Goal: Transaction & Acquisition: Purchase product/service

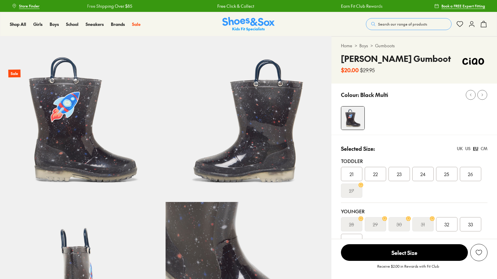
select select "*"
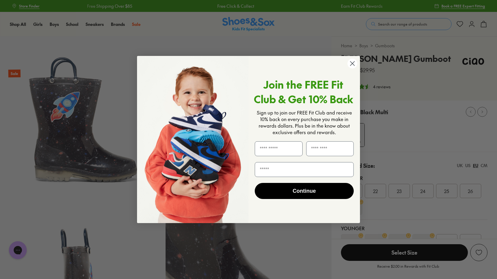
click at [348, 62] on circle "Close dialog" at bounding box center [352, 64] width 10 height 10
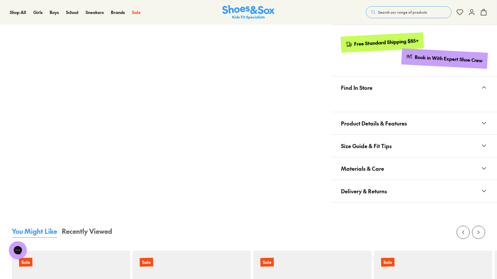
scroll to position [364, 0]
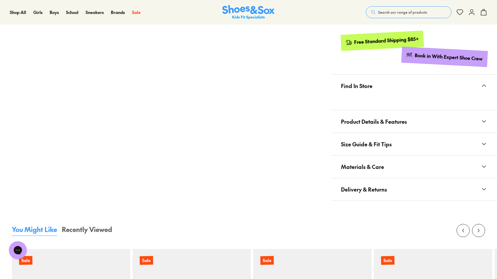
click at [352, 136] on span "Size Guide & Fit Tips" at bounding box center [366, 144] width 51 height 18
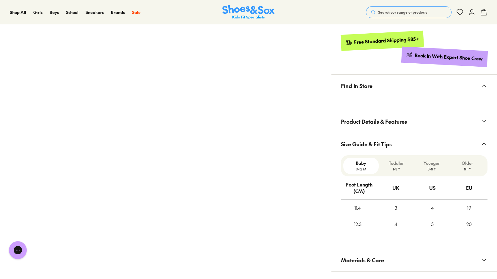
click at [353, 124] on span "Product Details & Features" at bounding box center [374, 122] width 66 height 18
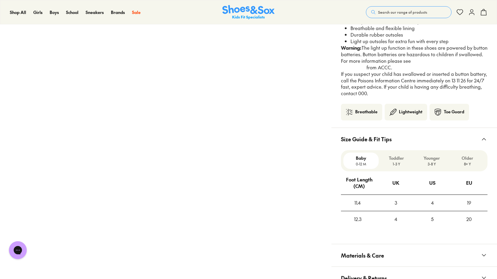
scroll to position [542, 0]
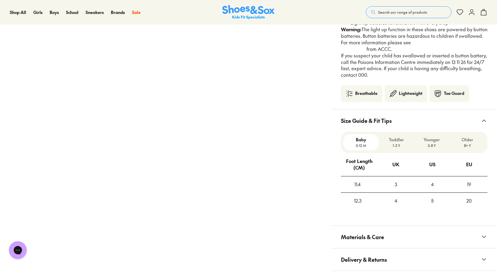
click at [426, 142] on p "Younger" at bounding box center [431, 139] width 31 height 6
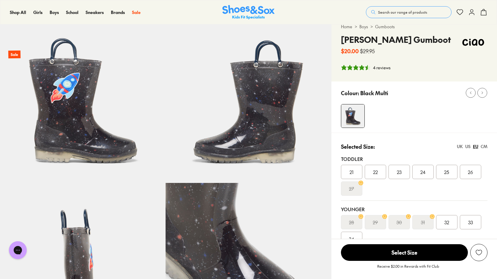
scroll to position [0, 0]
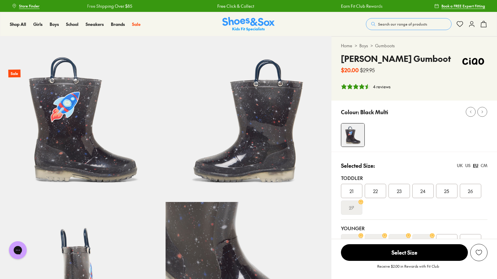
click at [460, 166] on div "UK" at bounding box center [460, 165] width 6 height 6
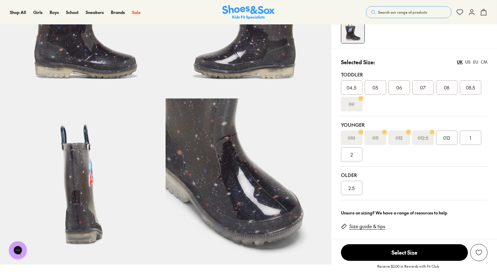
scroll to position [105, 0]
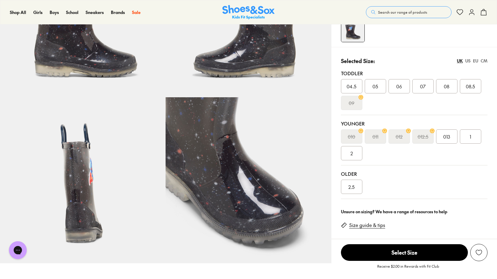
click at [443, 135] on span "013" at bounding box center [446, 136] width 7 height 7
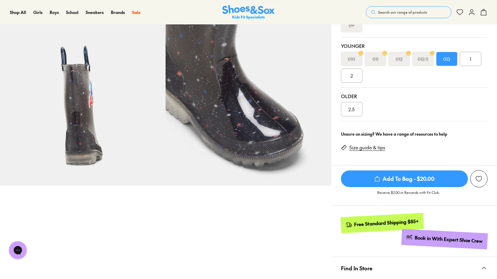
scroll to position [191, 0]
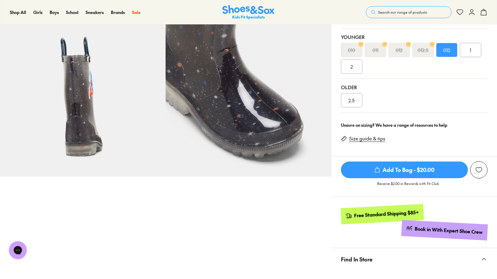
click at [408, 167] on span "Add To Bag - $20.00" at bounding box center [404, 169] width 127 height 17
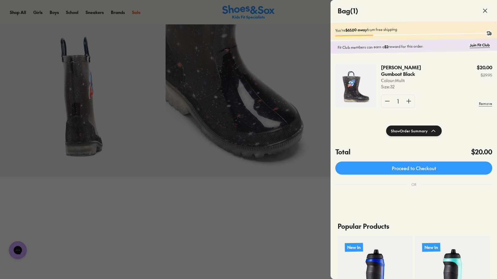
click at [484, 13] on icon at bounding box center [484, 10] width 7 height 7
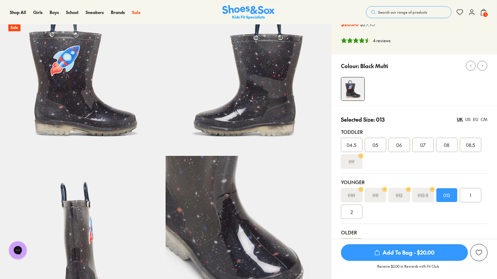
scroll to position [0, 0]
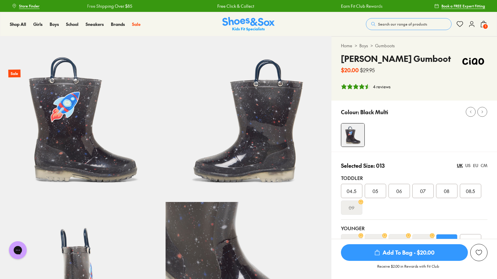
click at [485, 22] on icon at bounding box center [483, 23] width 7 height 7
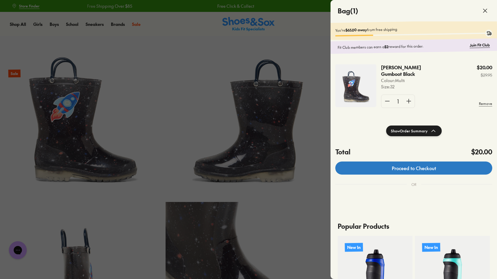
click at [410, 169] on link "Proceed to Checkout" at bounding box center [413, 167] width 157 height 13
